Goal: Find specific page/section: Find specific page/section

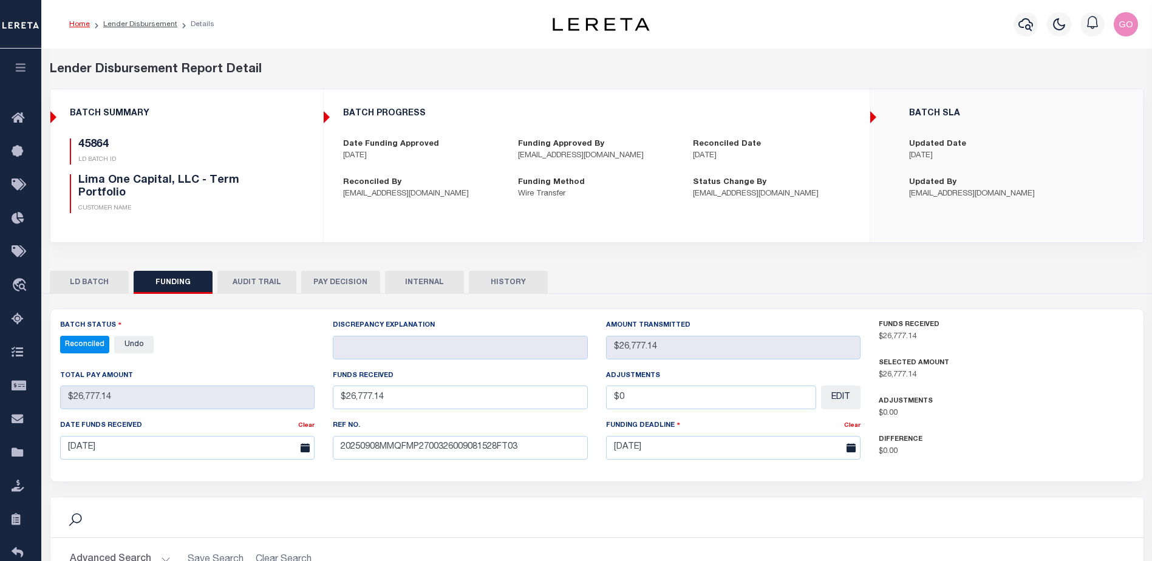
select select "100"
click at [1019, 26] on icon "button" at bounding box center [1026, 24] width 15 height 13
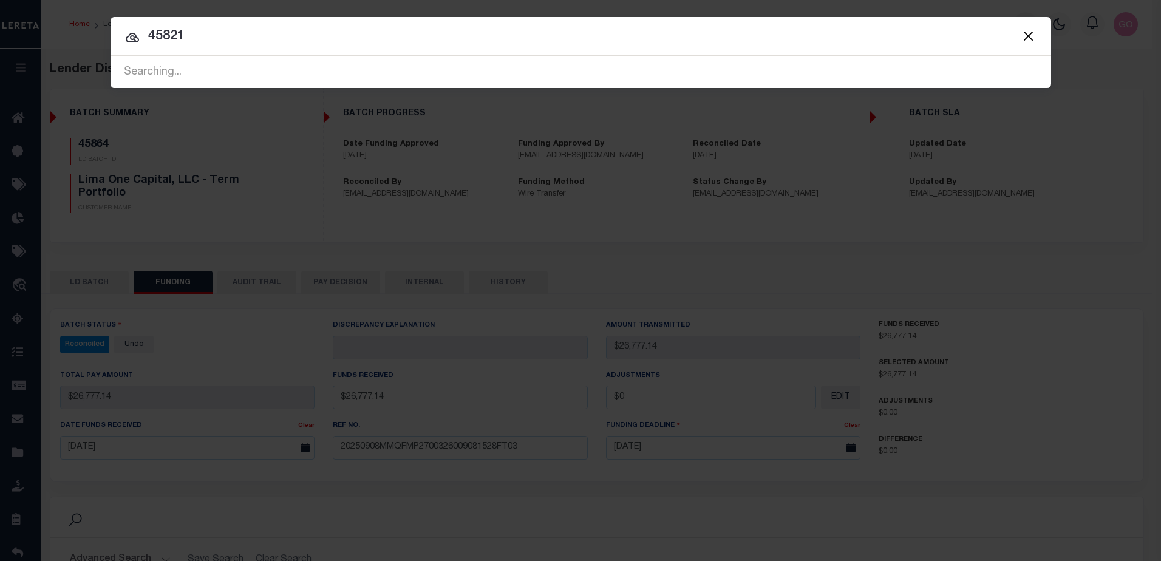
type input "45821"
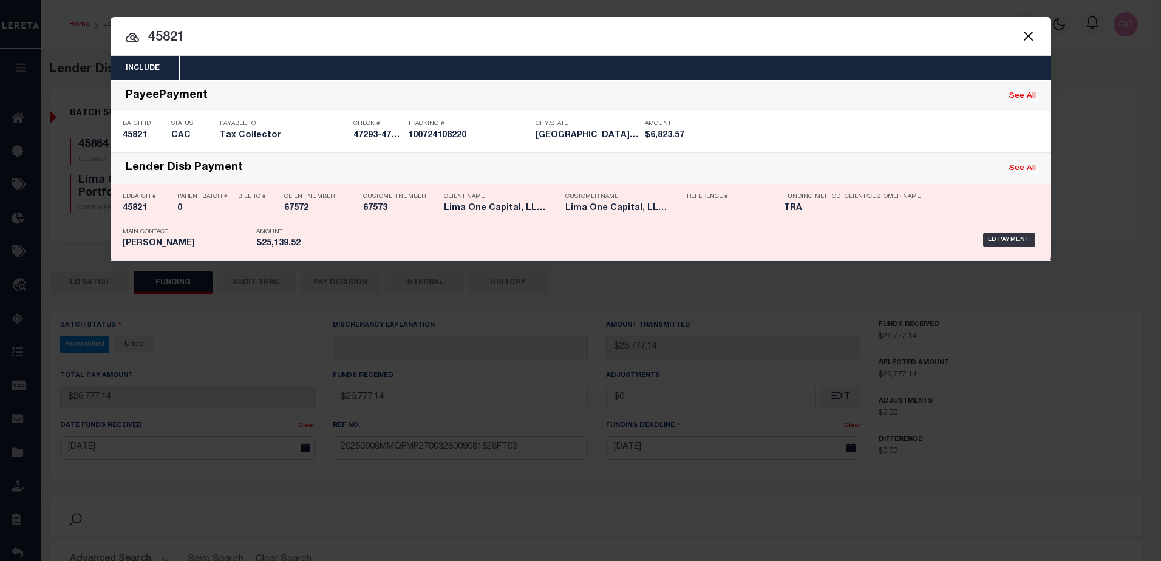
click at [129, 210] on h5 "45821" at bounding box center [147, 208] width 49 height 10
checkbox input "true"
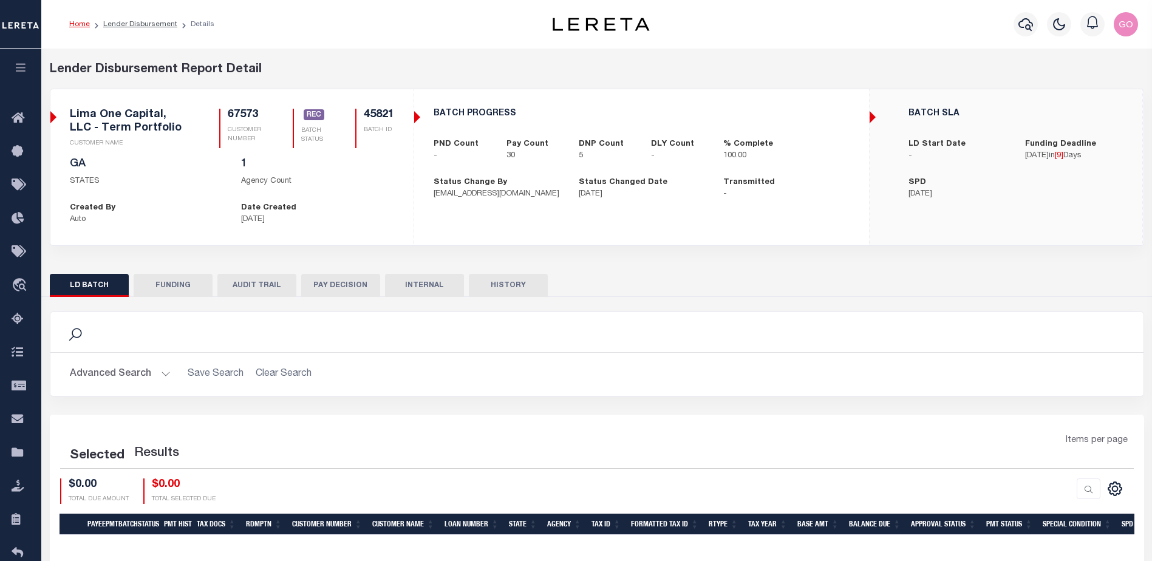
click at [169, 284] on button "FUNDING" at bounding box center [173, 285] width 79 height 23
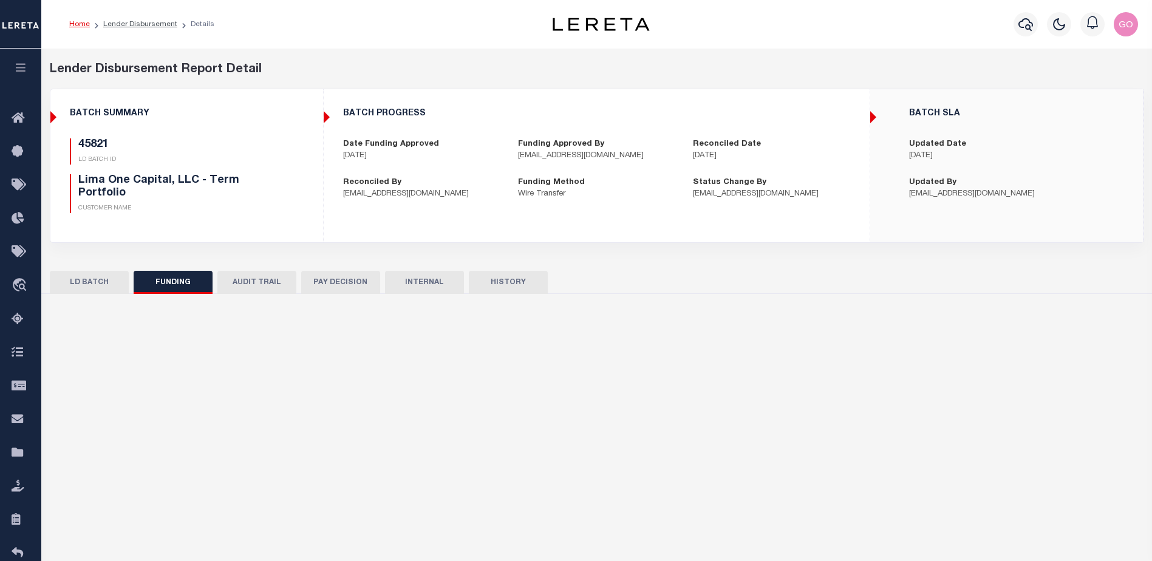
type input "$25,139.52"
type input "$0"
select select "100"
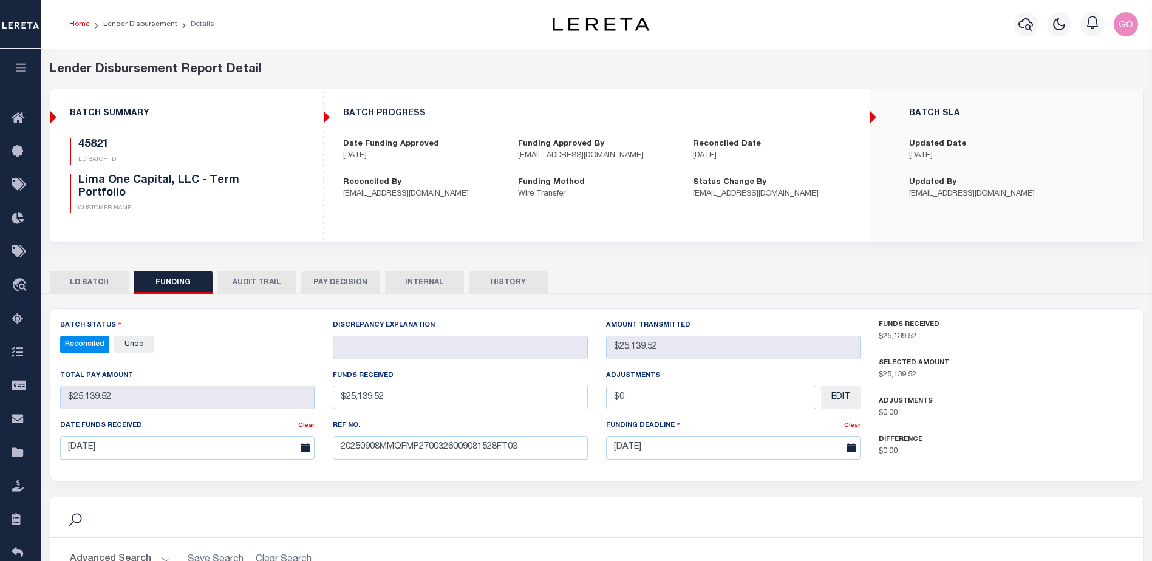
select select "100"
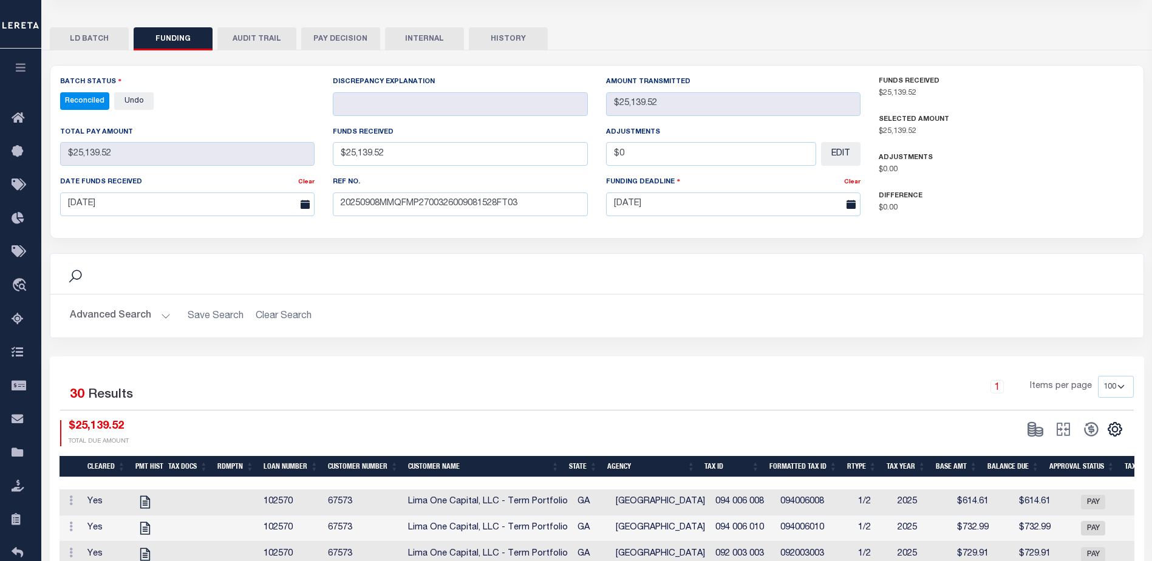
scroll to position [304, 0]
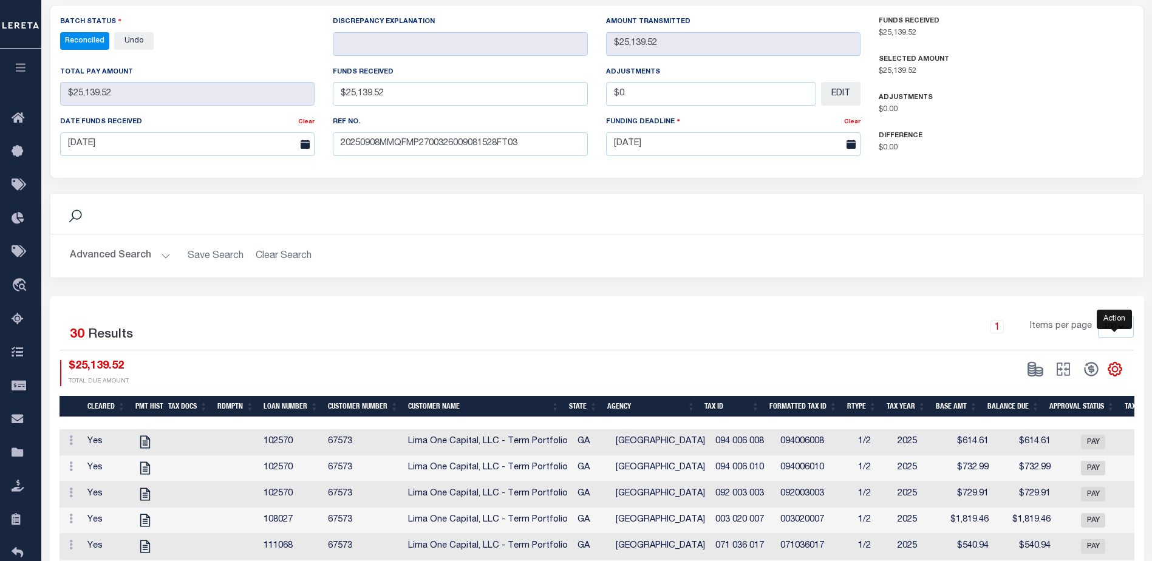
click at [1113, 370] on icon "" at bounding box center [1115, 369] width 16 height 16
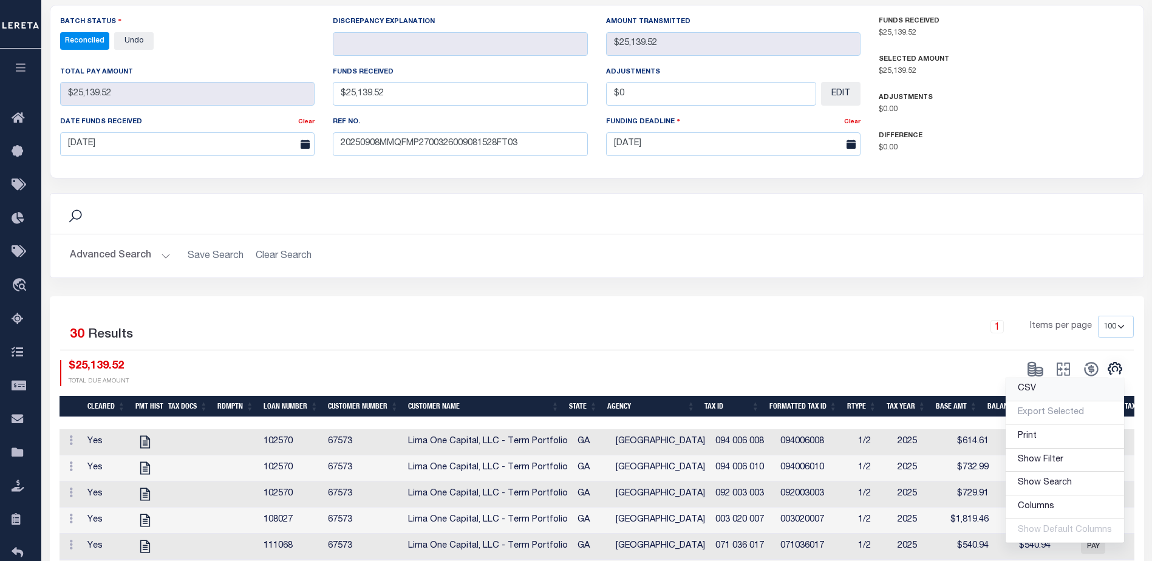
click at [1047, 392] on link "CSV" at bounding box center [1065, 390] width 118 height 24
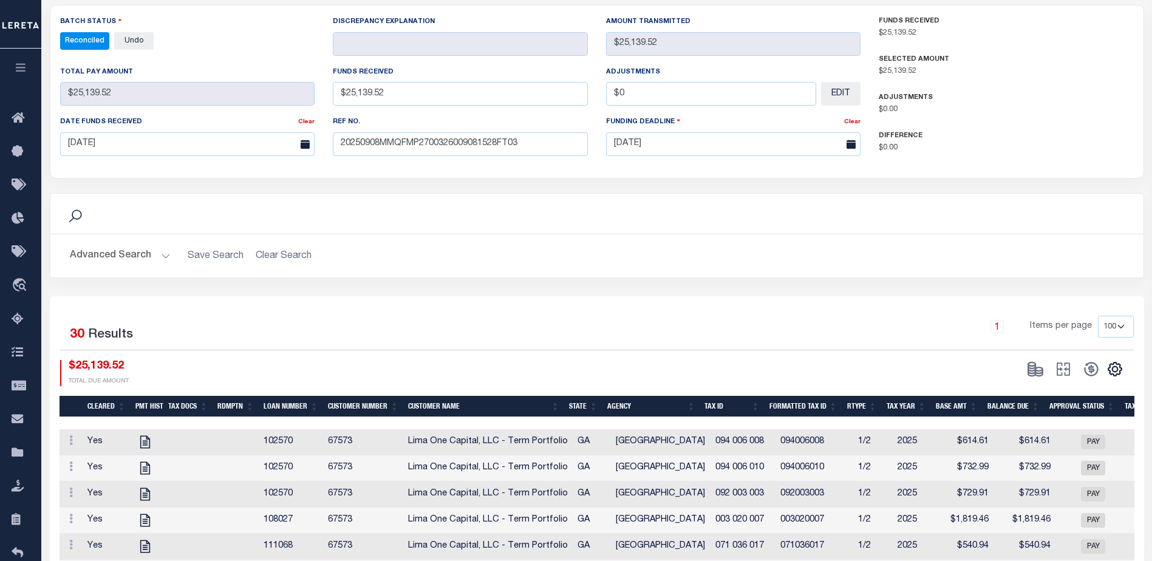
click at [776, 276] on div "Advanced Search Save Search Clear Search Customer Number Contains Contains Is C…" at bounding box center [596, 255] width 1093 height 43
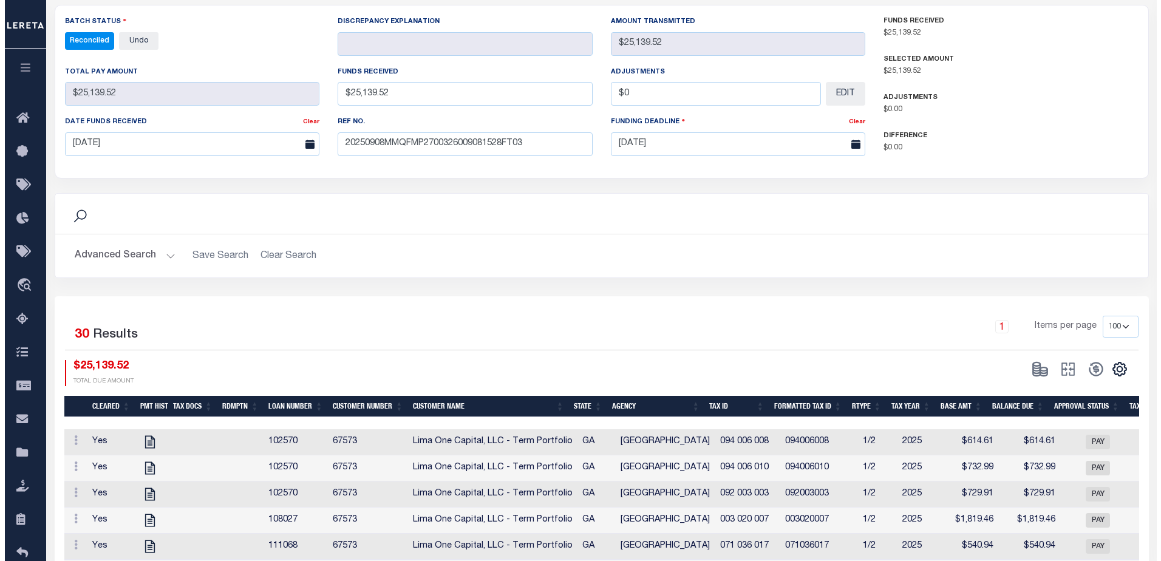
scroll to position [0, 0]
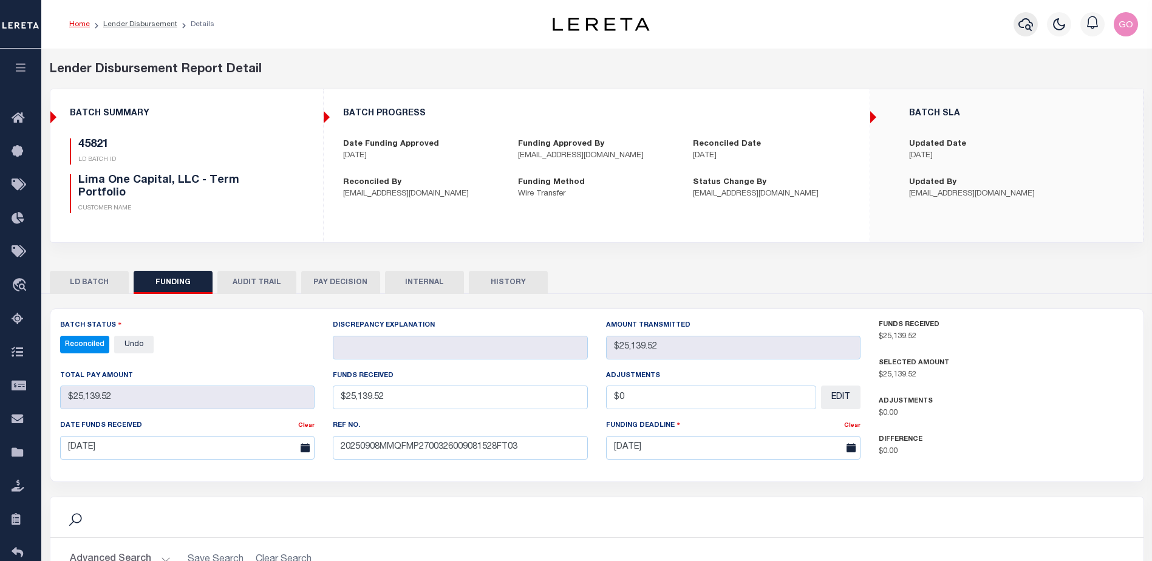
click at [1026, 21] on icon "button" at bounding box center [1026, 24] width 15 height 15
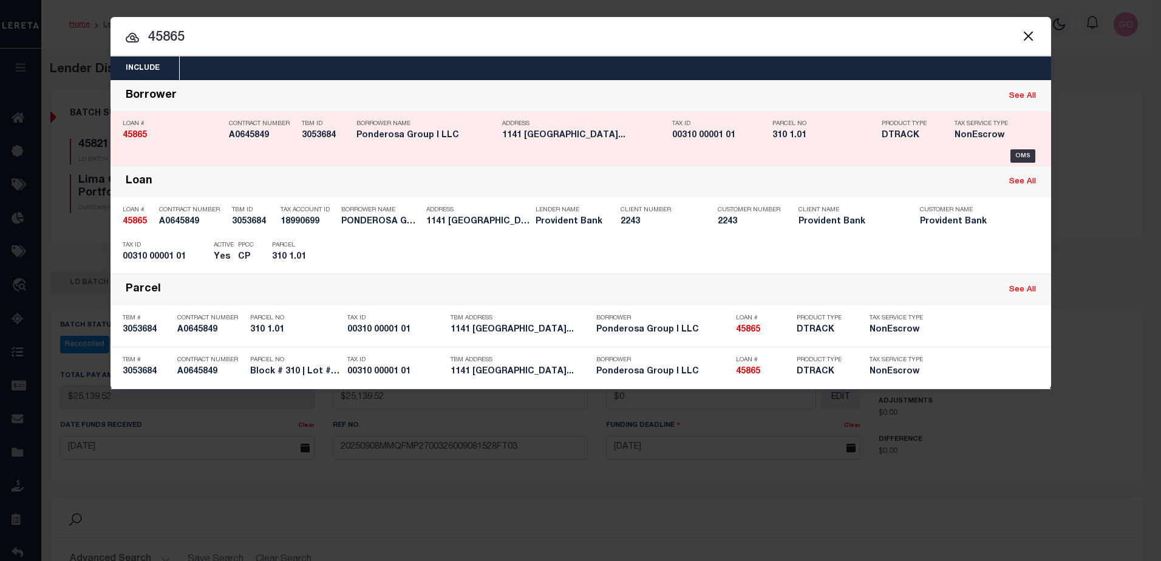
type input "45865"
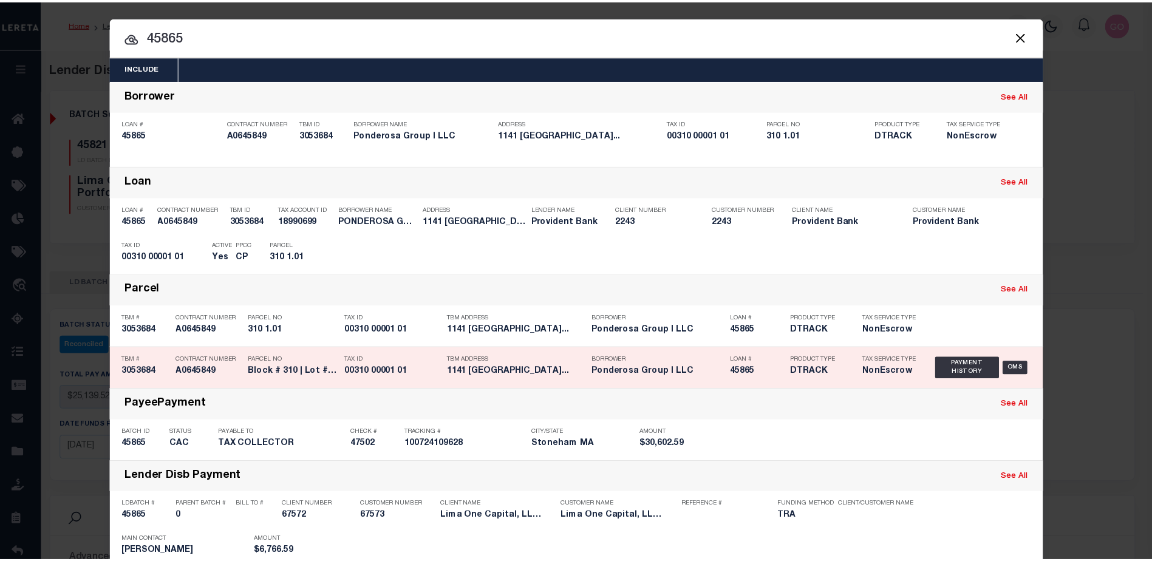
scroll to position [102, 0]
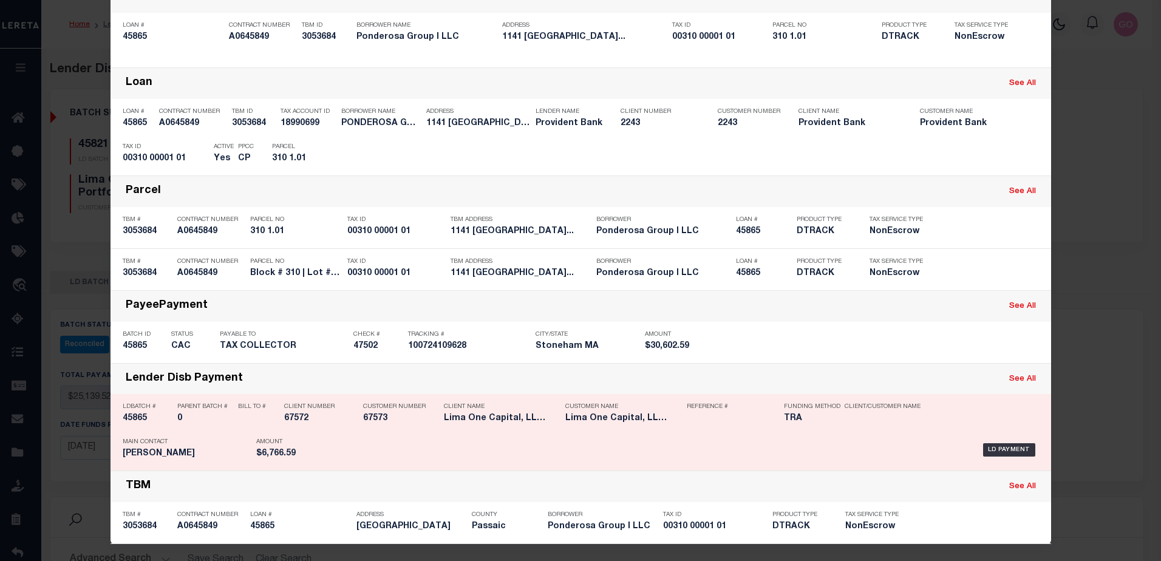
click at [128, 416] on h5 "45865" at bounding box center [147, 419] width 49 height 10
checkbox input "true"
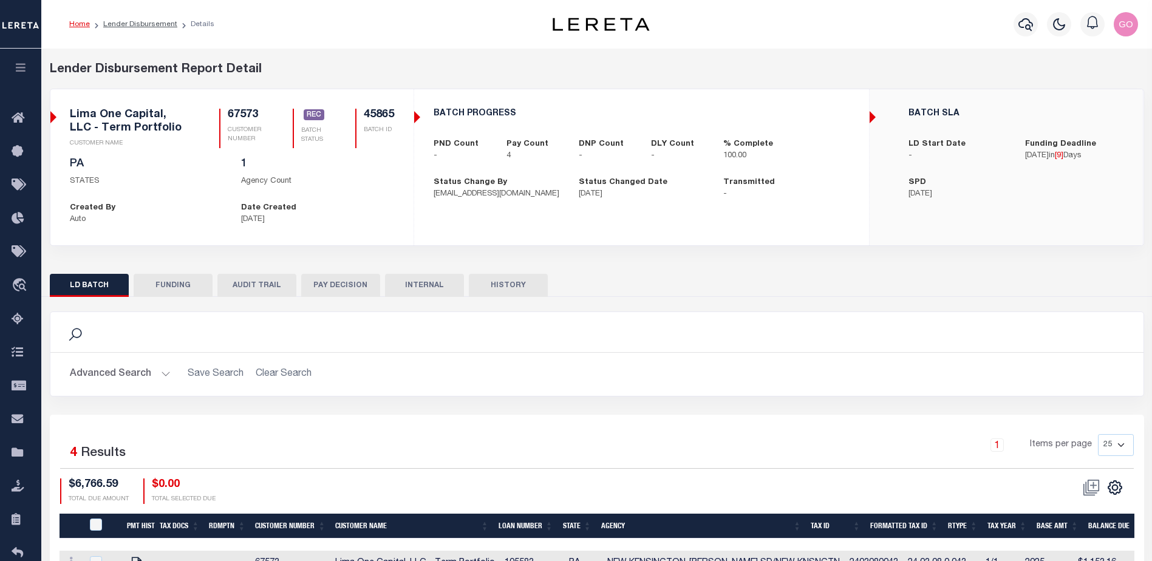
scroll to position [151, 0]
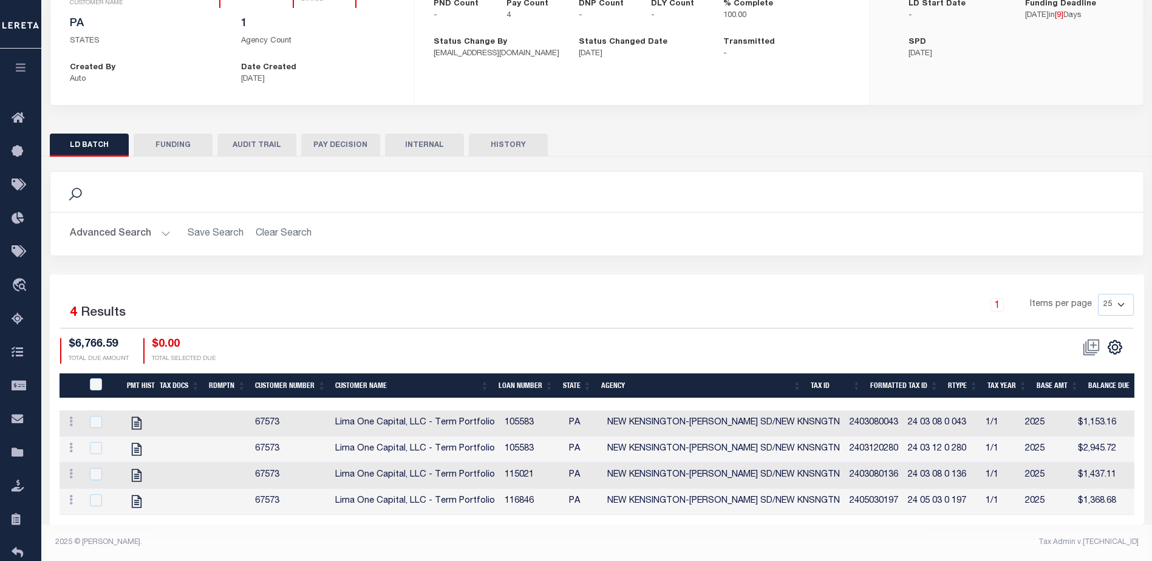
click at [183, 134] on button "FUNDING" at bounding box center [173, 145] width 79 height 23
select select "100"
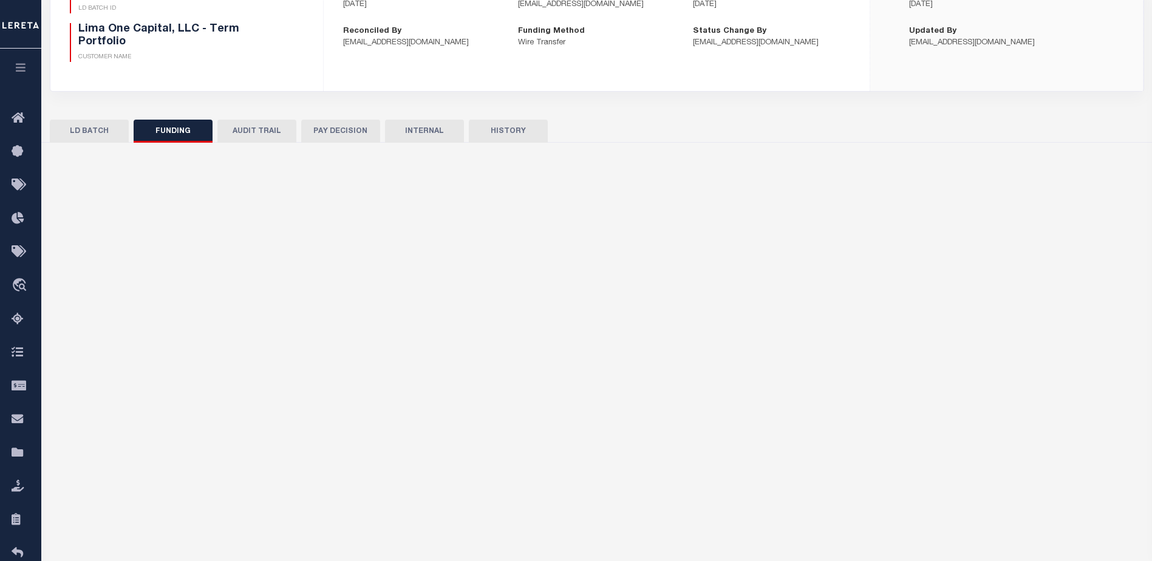
type input "$6,766.59"
type input "$0"
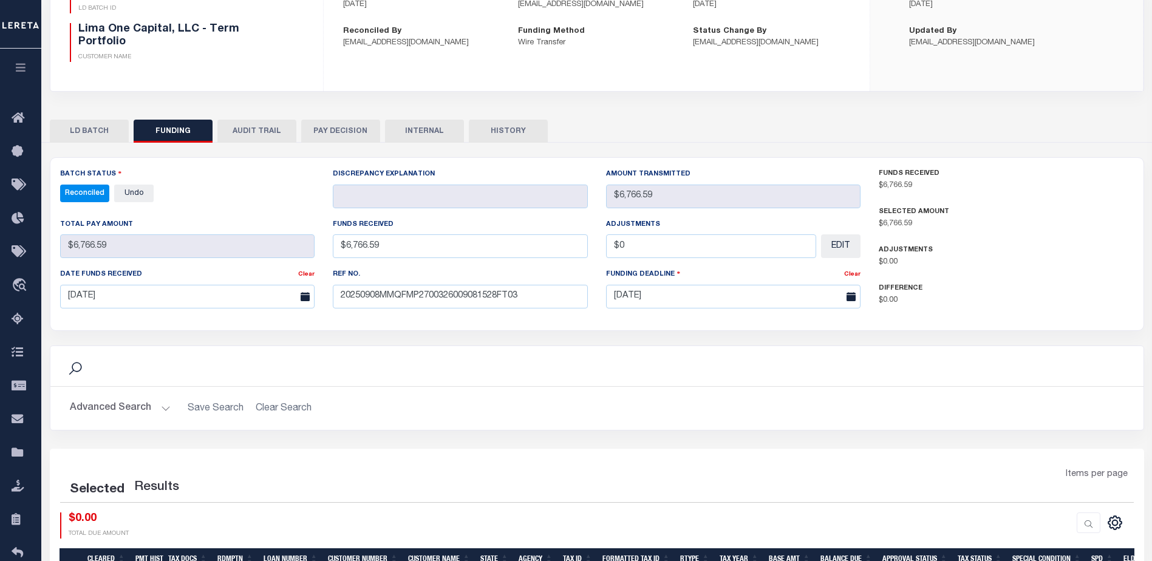
select select "100"
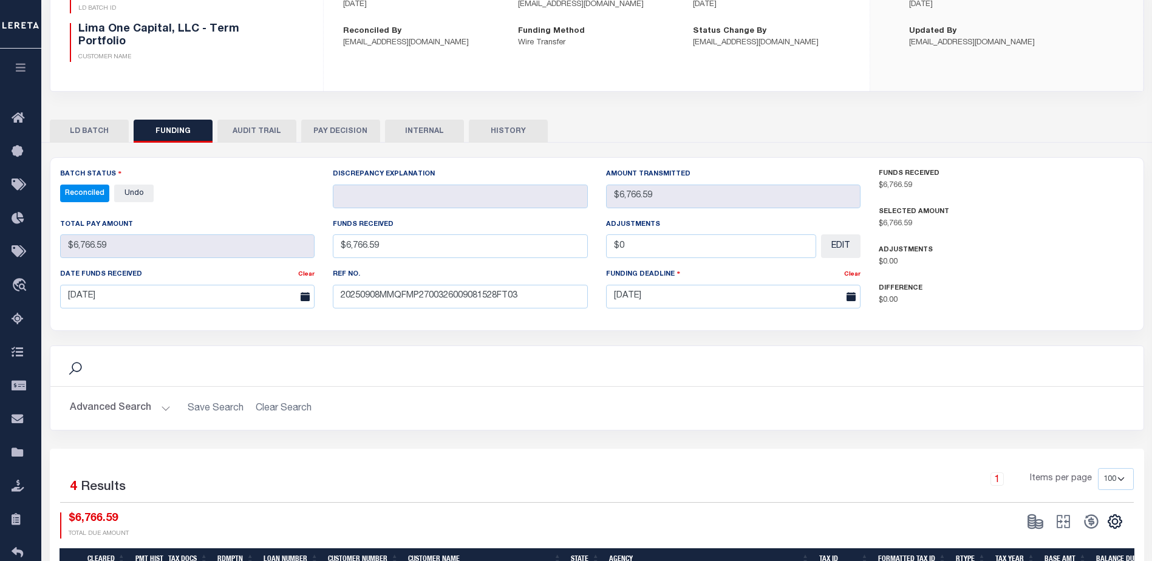
click at [1045, 262] on p "$0.00" at bounding box center [1006, 262] width 255 height 12
drag, startPoint x: 1083, startPoint y: 257, endPoint x: 707, endPoint y: 247, distance: 376.1
click at [1083, 256] on p "$0.00" at bounding box center [1006, 262] width 255 height 12
click at [1115, 521] on icon "" at bounding box center [1115, 522] width 16 height 16
click at [1034, 360] on span "CSV" at bounding box center [1027, 358] width 18 height 9
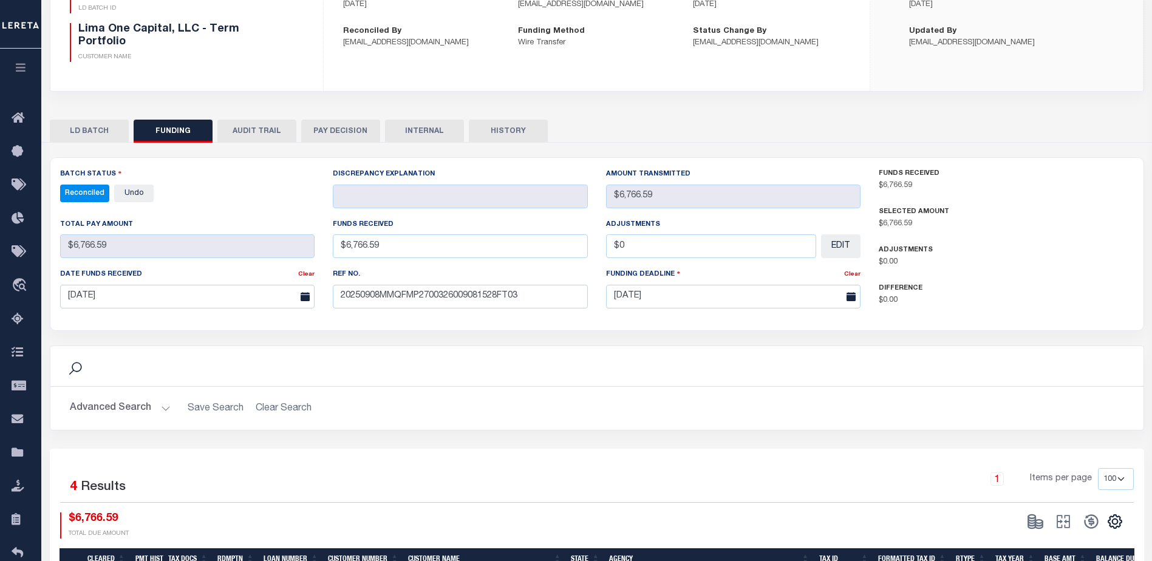
drag, startPoint x: 761, startPoint y: 420, endPoint x: 1127, endPoint y: 373, distance: 369.3
click at [776, 420] on h2 "Advanced Search Save Search Clear Search" at bounding box center [597, 409] width 1074 height 24
drag, startPoint x: 614, startPoint y: 437, endPoint x: 518, endPoint y: 484, distance: 107.3
click at [614, 437] on div "Search Advanced Search Save Search Clear Search Is Is" at bounding box center [597, 397] width 1113 height 103
